Goal: Transaction & Acquisition: Obtain resource

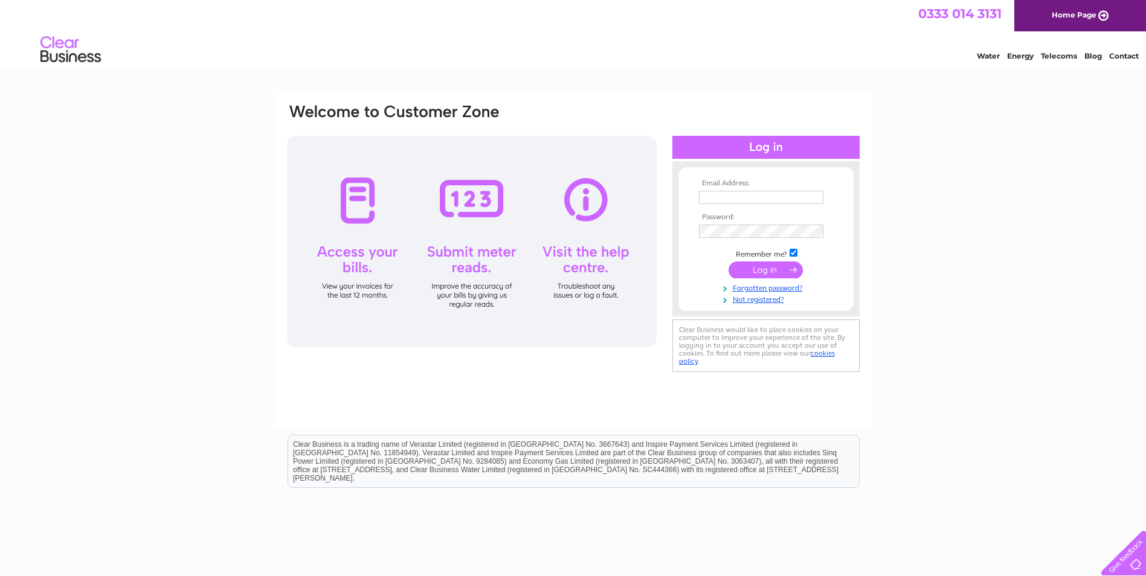
type input "catherine.phillip@googlemail.com"
click at [757, 272] on input "submit" at bounding box center [765, 269] width 74 height 17
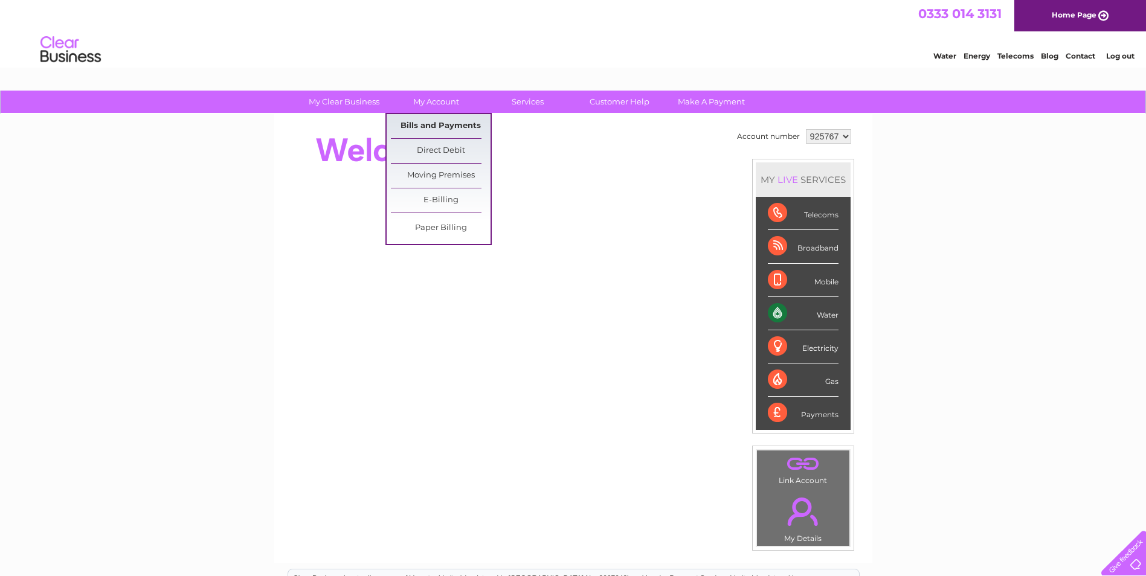
click at [431, 126] on link "Bills and Payments" at bounding box center [441, 126] width 100 height 24
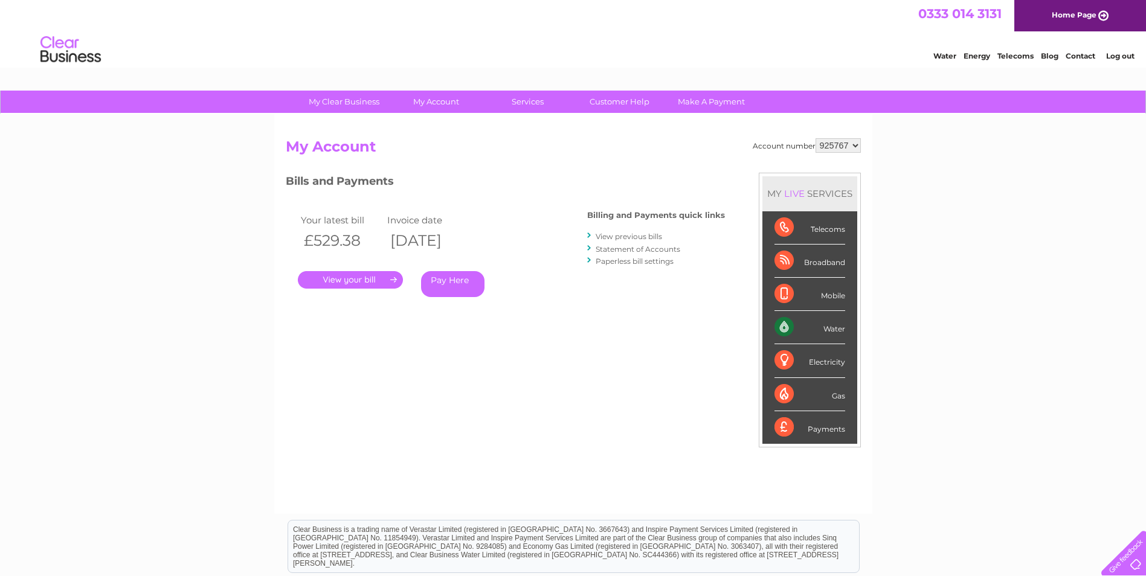
click at [358, 286] on link "." at bounding box center [350, 280] width 105 height 18
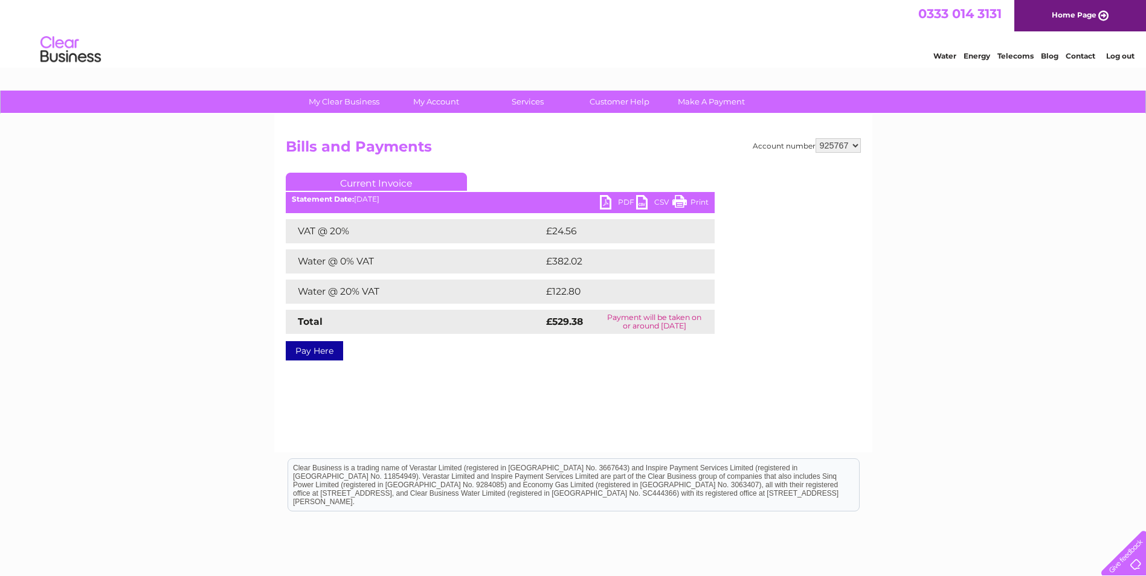
click at [605, 200] on link "PDF" at bounding box center [618, 204] width 36 height 18
click at [855, 146] on select "925767 925771 925772 925778 925782 925787" at bounding box center [837, 145] width 45 height 14
select select "925771"
click at [815, 138] on select "925767 925771 925772 925778 925782 925787" at bounding box center [837, 145] width 45 height 14
click at [608, 199] on link "PDF" at bounding box center [618, 204] width 36 height 18
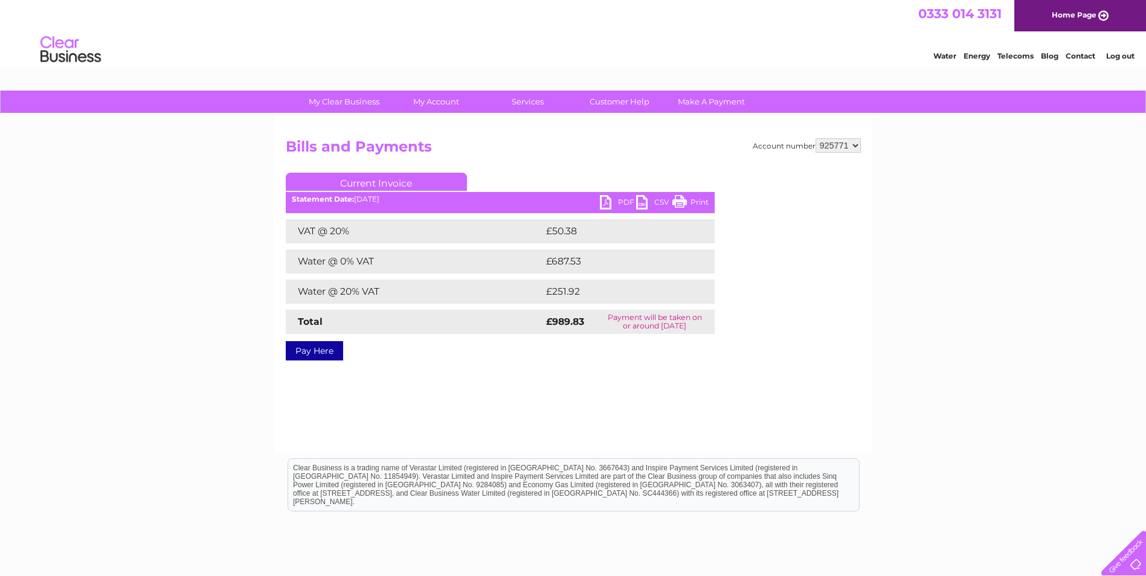
click at [854, 147] on select "925767 925771 925772 925778 925782 925787" at bounding box center [837, 145] width 45 height 14
select select "925772"
click at [815, 138] on select "925767 925771 925772 925778 925782 925787" at bounding box center [837, 145] width 45 height 14
click at [610, 201] on link "PDF" at bounding box center [618, 204] width 36 height 18
click at [850, 146] on select "925767 925771 925772 925778 925782 925787" at bounding box center [837, 145] width 45 height 14
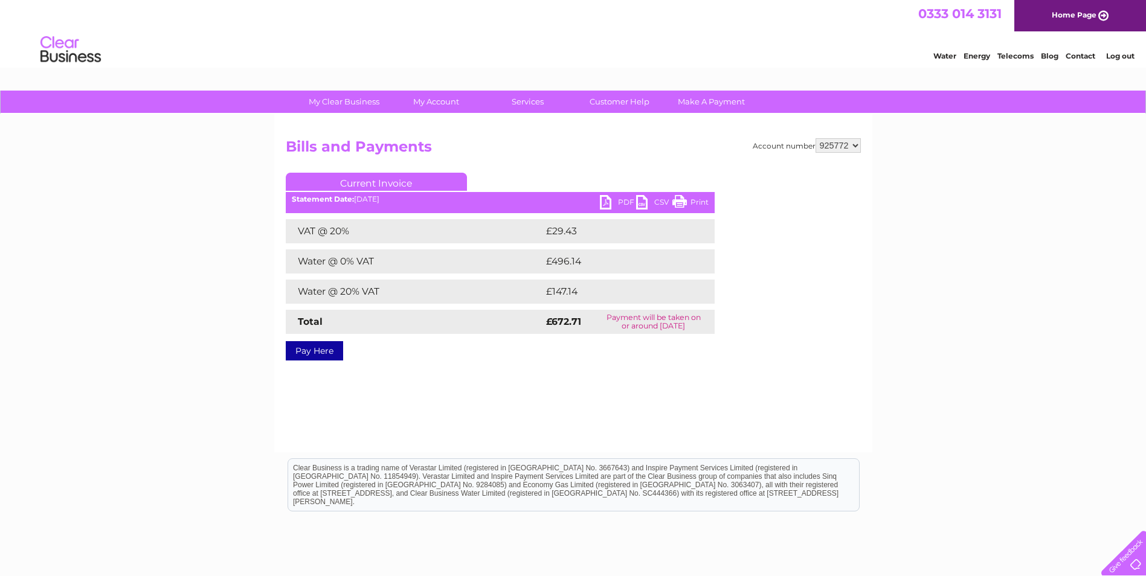
select select "925778"
click at [815, 138] on select "925767 925771 925772 925778 925782 925787" at bounding box center [837, 145] width 45 height 14
click at [600, 201] on link "PDF" at bounding box center [618, 204] width 36 height 18
click at [857, 147] on select "925767 925771 925772 925778 925782 925787" at bounding box center [837, 145] width 45 height 14
select select "925787"
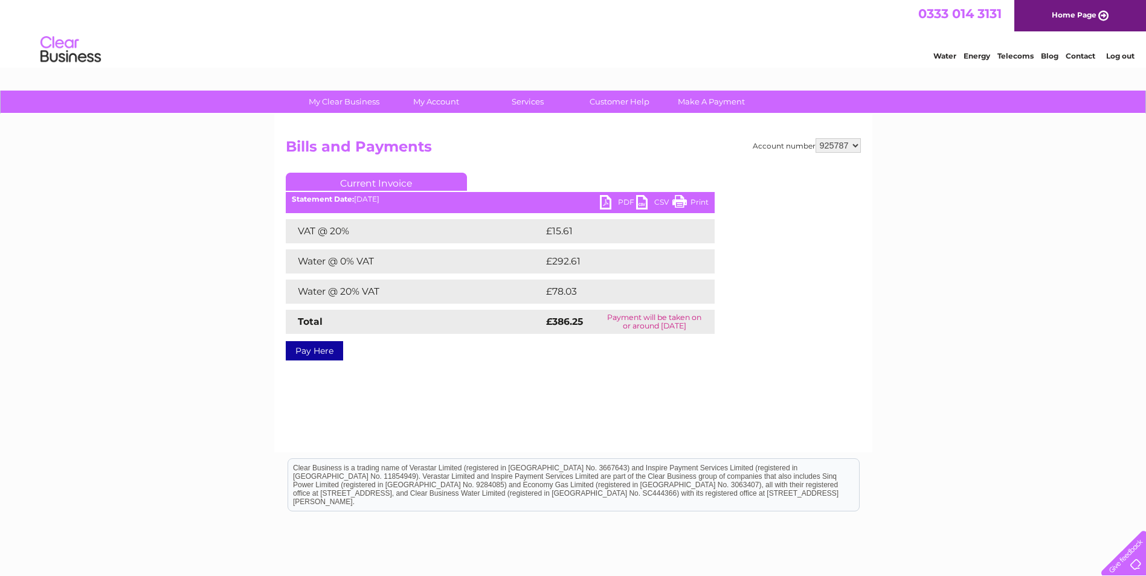
click at [815, 138] on select "925767 925771 925772 925778 925782 925787" at bounding box center [837, 145] width 45 height 14
click at [593, 194] on ul "Current Invoice" at bounding box center [500, 184] width 429 height 22
click at [602, 199] on link "PDF" at bounding box center [618, 204] width 36 height 18
